Goal: Task Accomplishment & Management: Manage account settings

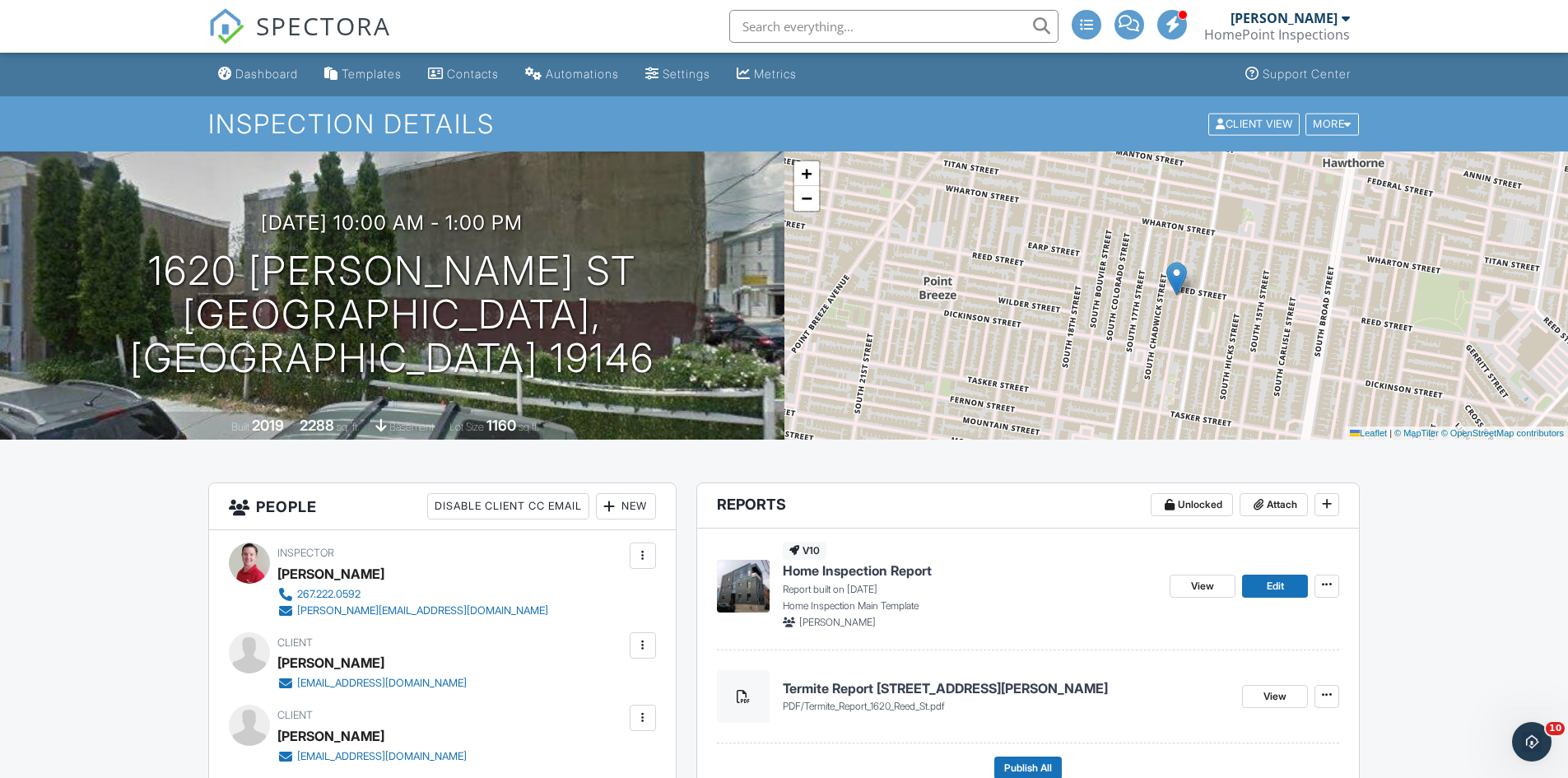
click at [0, 185] on div "09/27/2025 10:00 am - 1:00 pm 1620 Reed St Philadelphia, PA 19146 Built 2019 22…" at bounding box center [392, 295] width 784 height 288
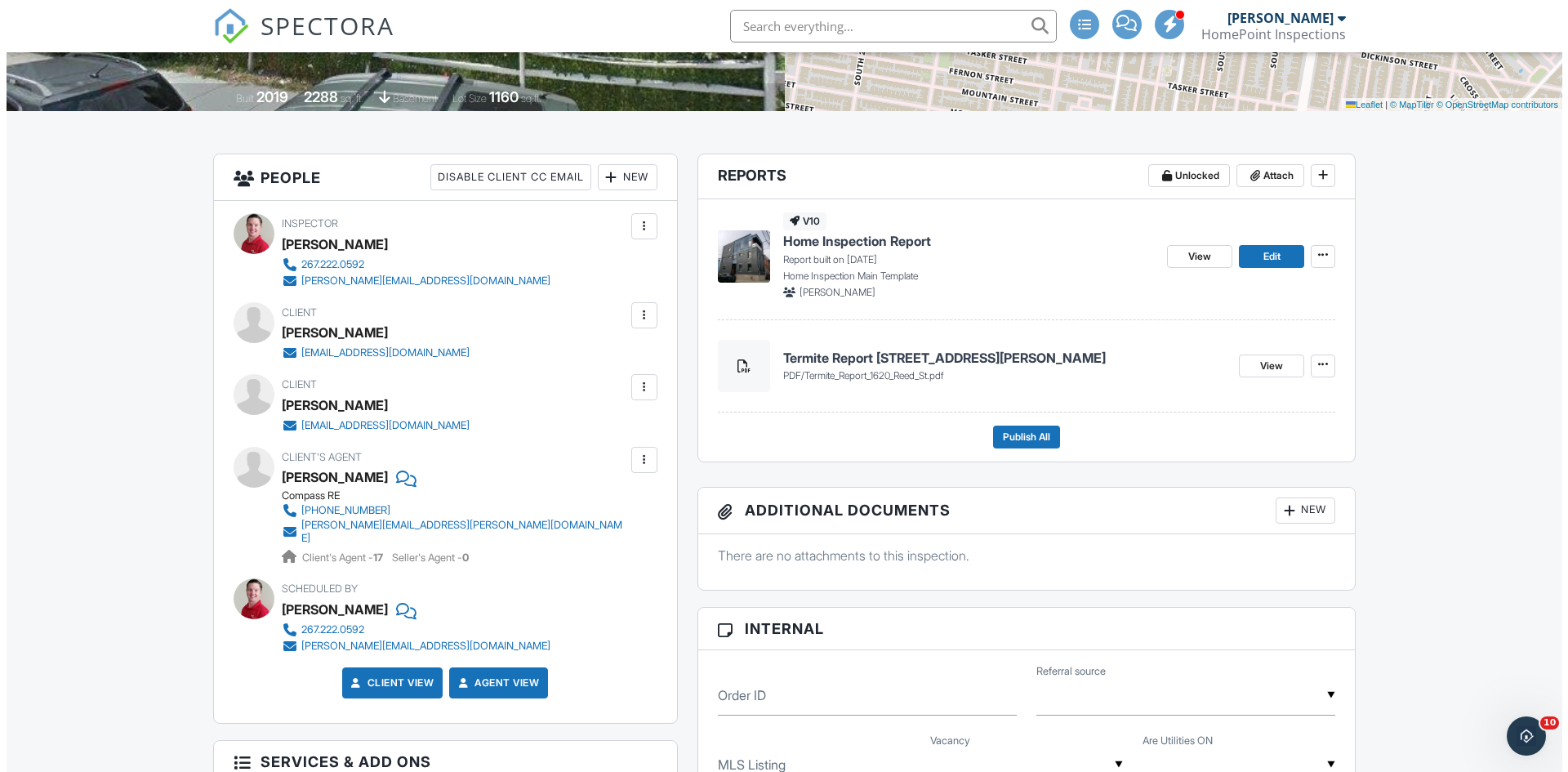
scroll to position [327, 0]
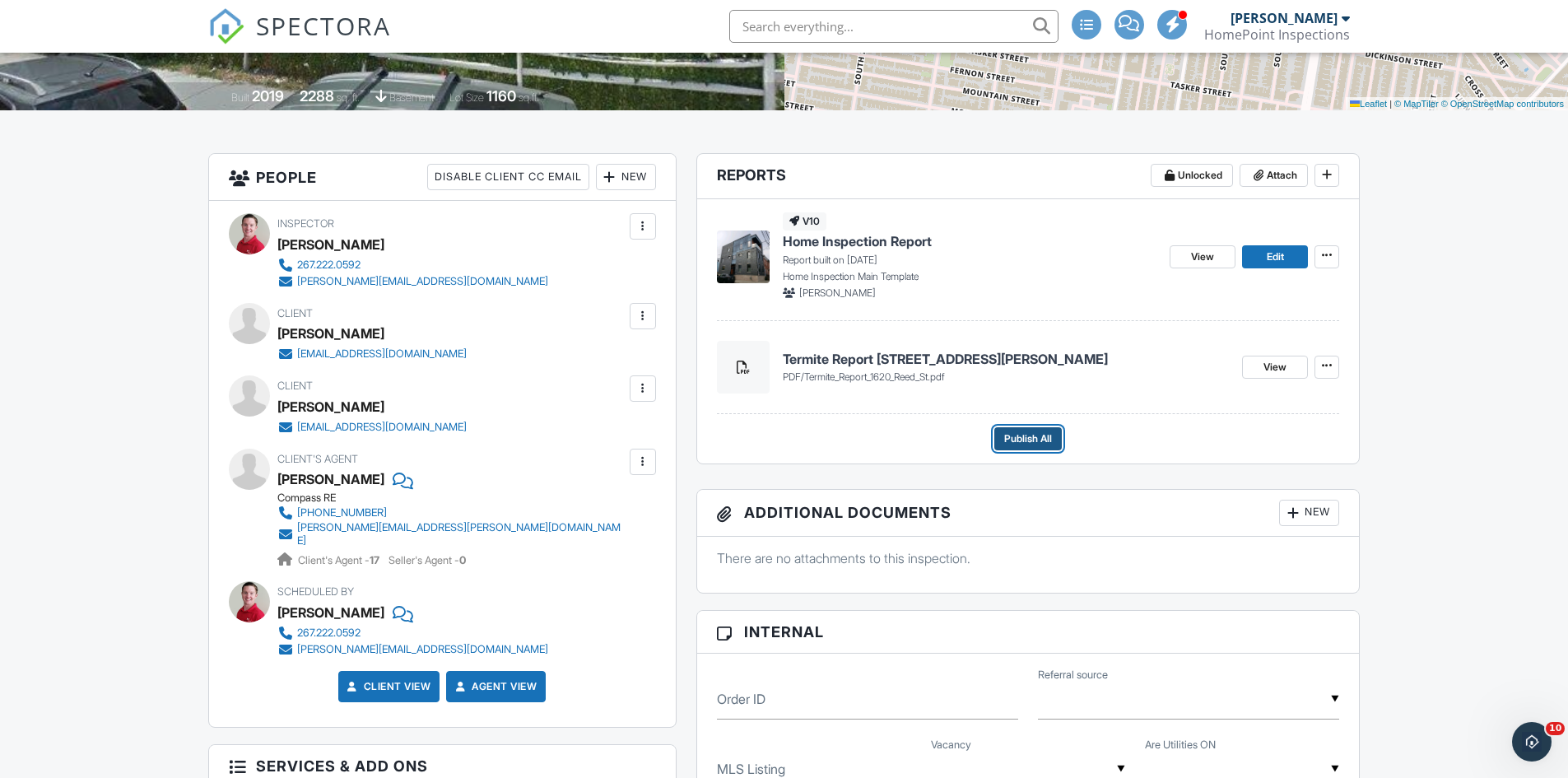
click at [1054, 447] on button "Publish All" at bounding box center [1028, 438] width 68 height 23
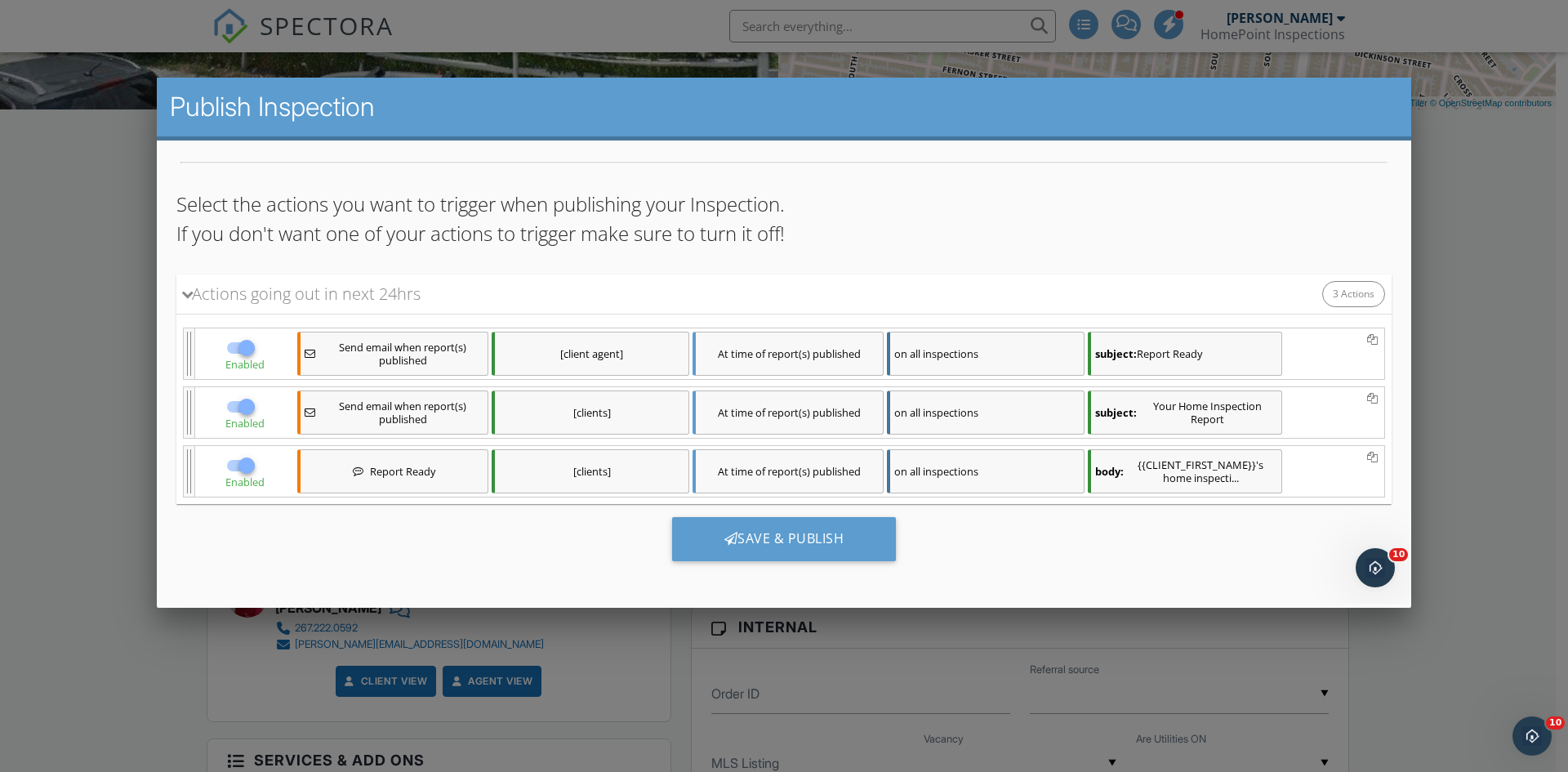
scroll to position [80, 0]
click at [245, 465] on div at bounding box center [246, 462] width 28 height 28
checkbox input "false"
click at [705, 529] on div "Save & Publish" at bounding box center [784, 536] width 224 height 45
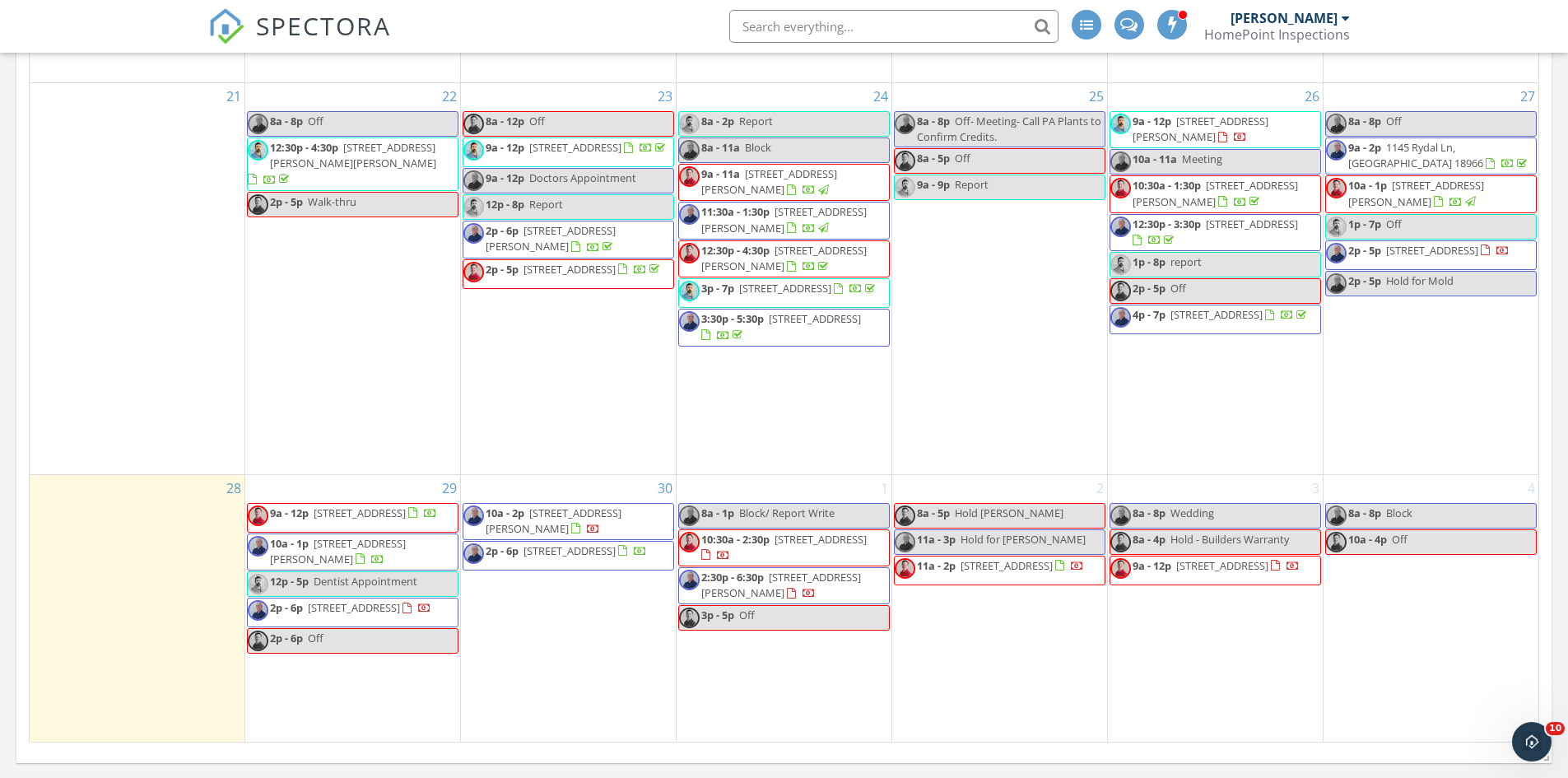
scroll to position [1480, 0]
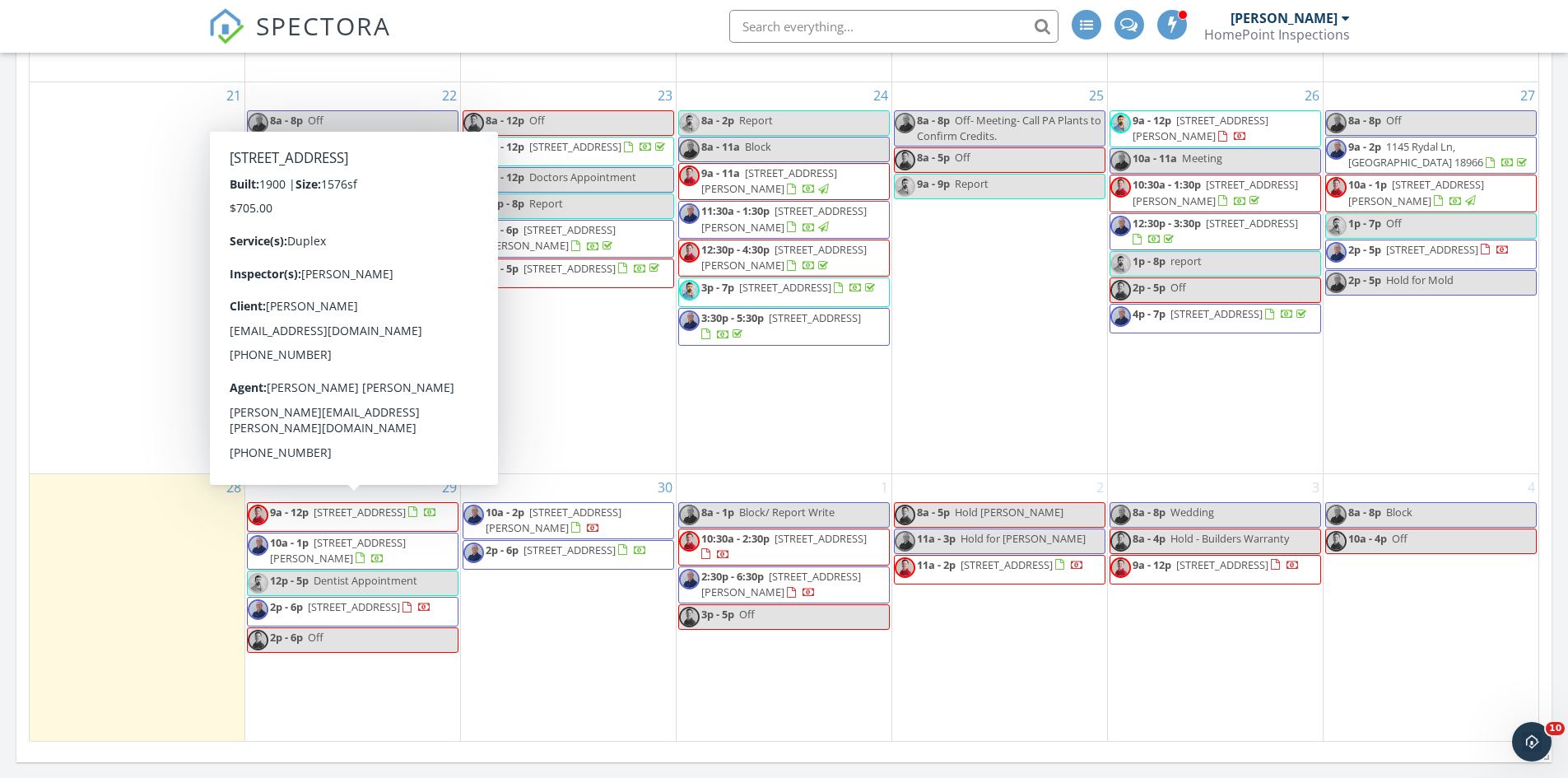
click at [400, 519] on span "9a - 12p 310 Dallas Rd, Willow Grove 19090" at bounding box center [342, 516] width 189 height 25
